Goal: Navigation & Orientation: Find specific page/section

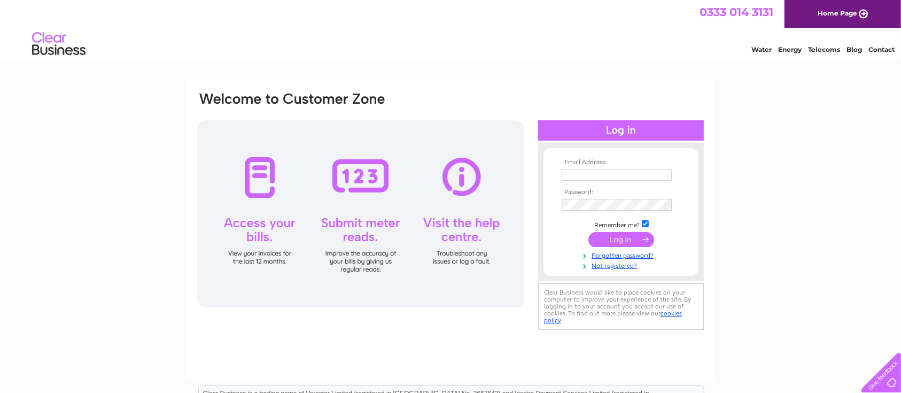
type input "purchaseledger@brewin.co.uk"
click at [624, 242] on input "submit" at bounding box center [622, 239] width 66 height 15
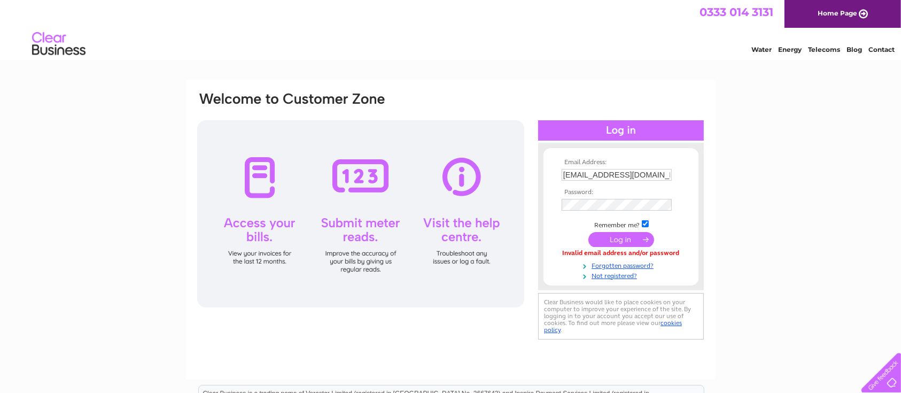
click at [638, 177] on input "[EMAIL_ADDRESS][DOMAIN_NAME]" at bounding box center [617, 175] width 110 height 12
click at [638, 177] on input "[EMAIL_ADDRESS][DOMAIN_NAME]" at bounding box center [617, 175] width 111 height 13
click at [638, 177] on input "purchaseledger@brewin.co.uk" at bounding box center [617, 175] width 111 height 13
click at [638, 177] on input "za" at bounding box center [617, 175] width 111 height 13
type input "[EMAIL_ADDRESS][DOMAIN_NAME]"
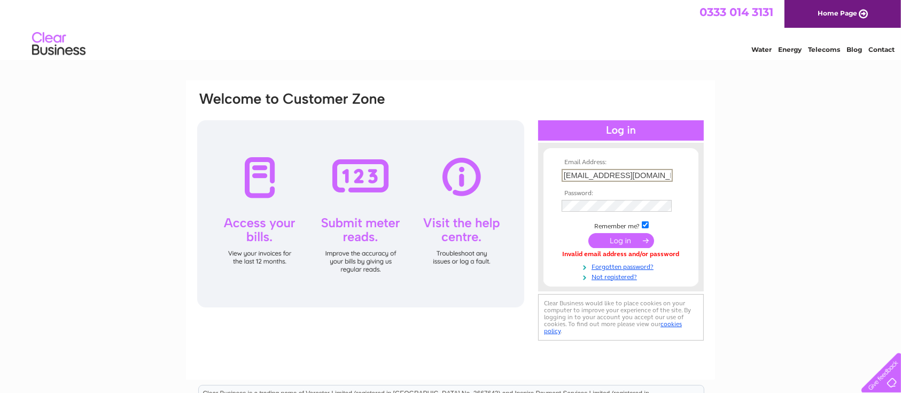
click at [619, 241] on input "submit" at bounding box center [622, 240] width 66 height 15
click at [589, 233] on input "submit" at bounding box center [622, 240] width 66 height 15
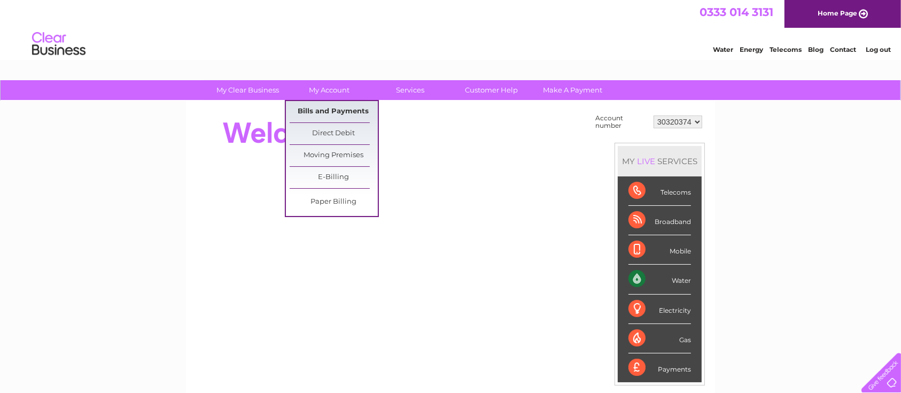
click at [330, 110] on link "Bills and Payments" at bounding box center [334, 111] width 88 height 21
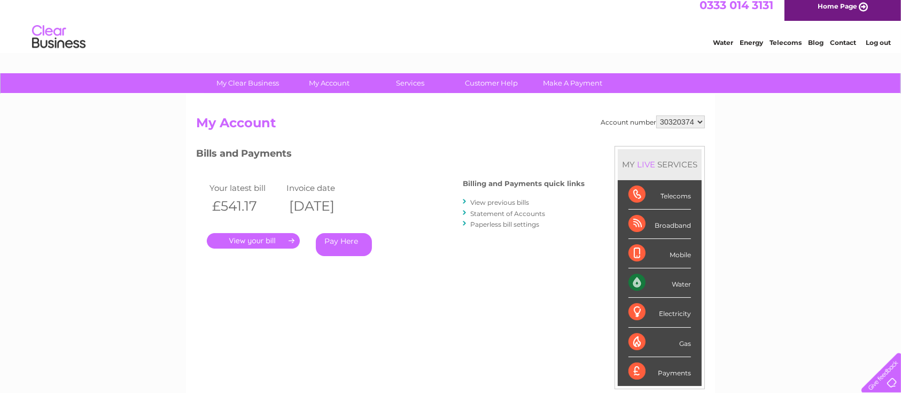
scroll to position [8, 0]
